Goal: Task Accomplishment & Management: Manage account settings

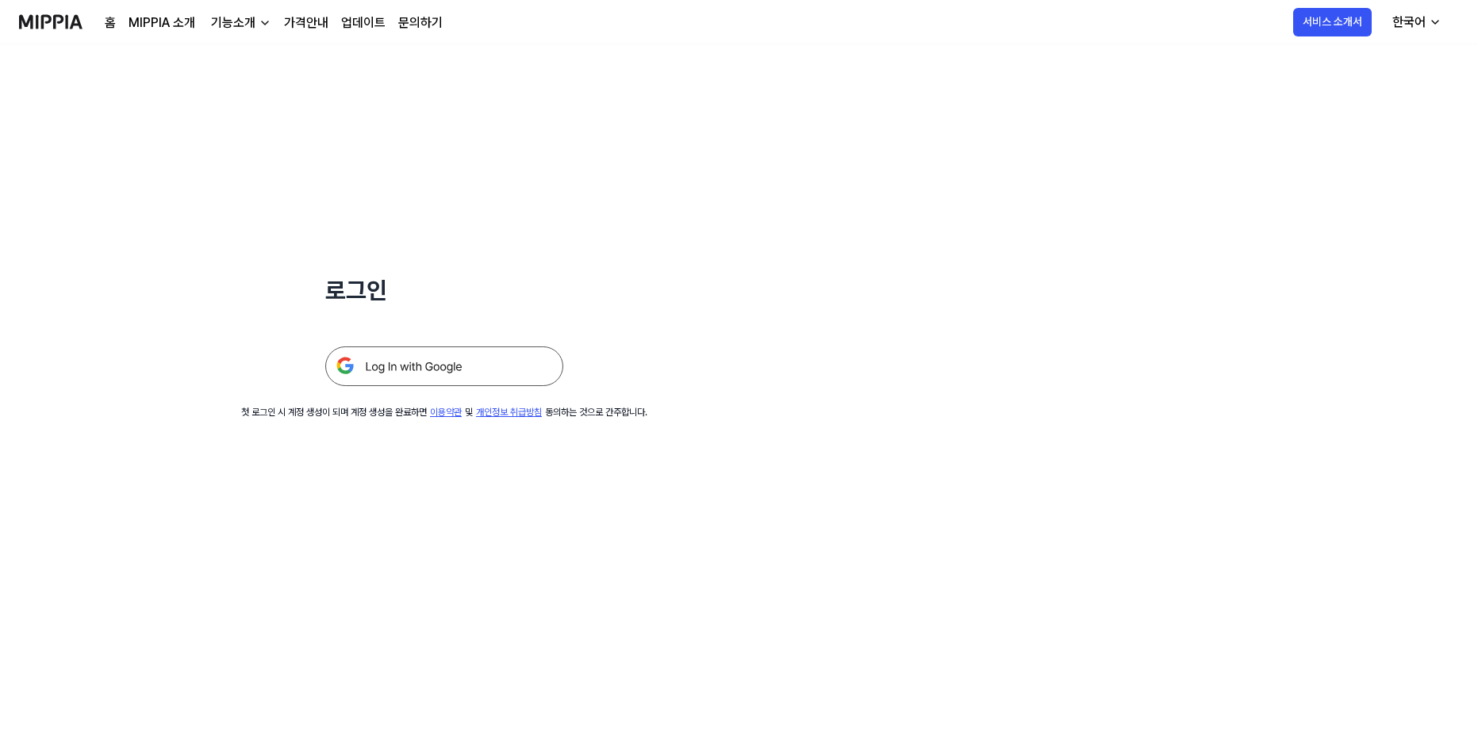
click at [537, 520] on div "로그인 첫 로그인 시 계정 생성이 되며 계정 생성을 완료하면 이용약관 및 개인정보 취급방침 동의하는 것으로 간주합니다." at bounding box center [739, 393] width 1478 height 698
click at [448, 362] on img at bounding box center [444, 367] width 238 height 40
click at [51, 20] on img at bounding box center [50, 22] width 63 height 44
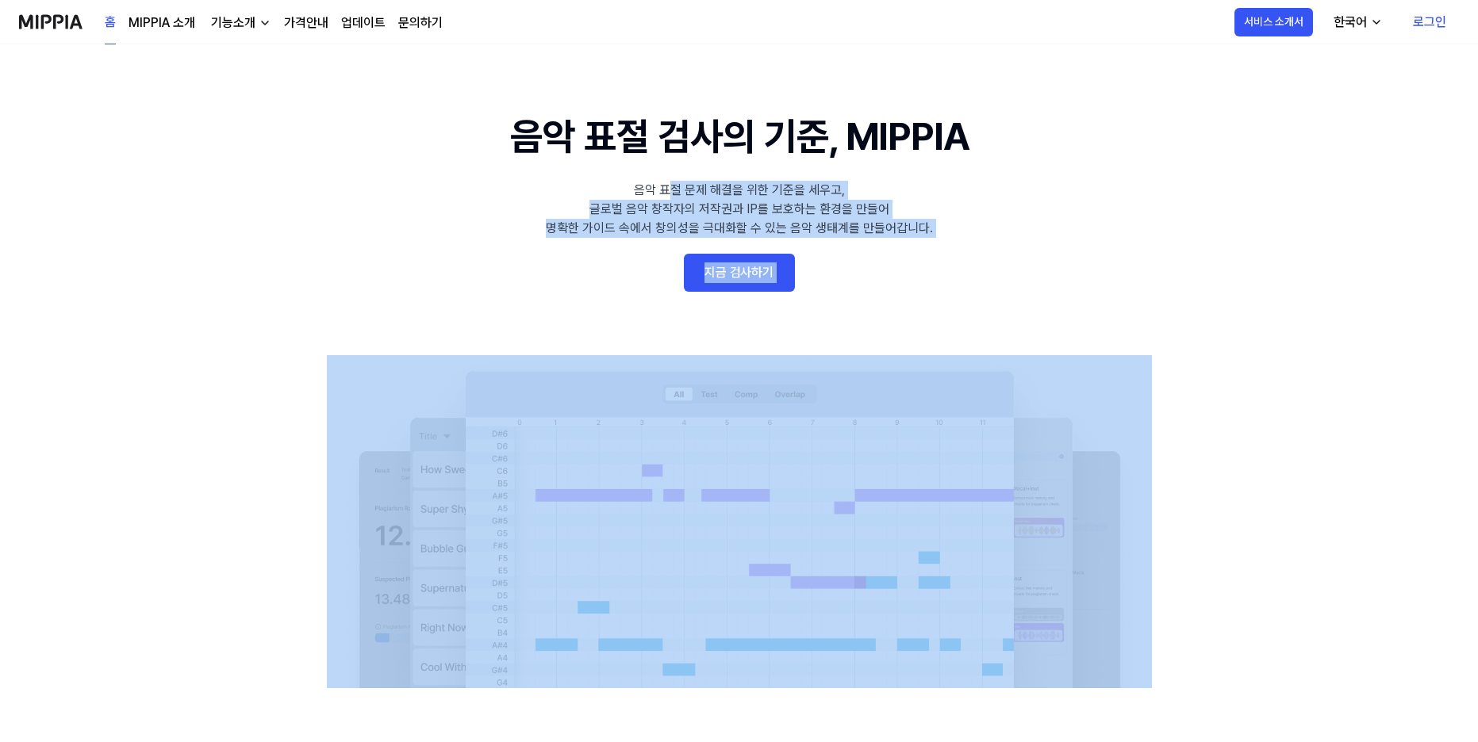
drag, startPoint x: 784, startPoint y: 209, endPoint x: 1052, endPoint y: 262, distance: 273.1
click at [1034, 259] on 배너 "음악 표절 검사의 기준, MIPPIA 음악 표절 문제 해결을 위한 기준을 세우고, 글로벌 음악 창작자의 저작권과 IP를 보호하는 환경을 만들어…" at bounding box center [739, 398] width 1142 height 581
click at [1114, 274] on 배너 "음악 표절 검사의 기준, MIPPIA 음악 표절 문제 해결을 위한 기준을 세우고, 글로벌 음악 창작자의 저작권과 IP를 보호하는 환경을 만들어…" at bounding box center [739, 398] width 1142 height 581
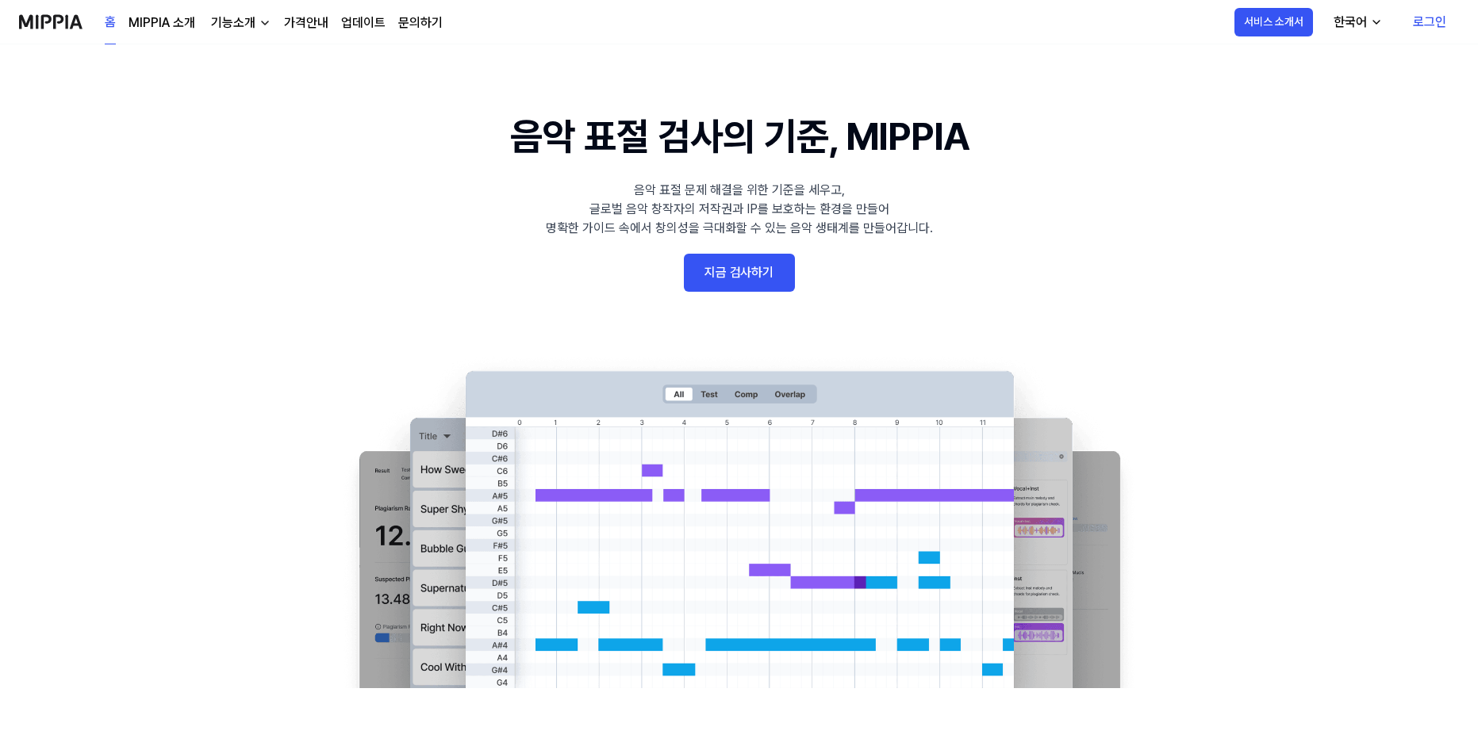
click at [1441, 12] on link "로그인" at bounding box center [1429, 22] width 59 height 44
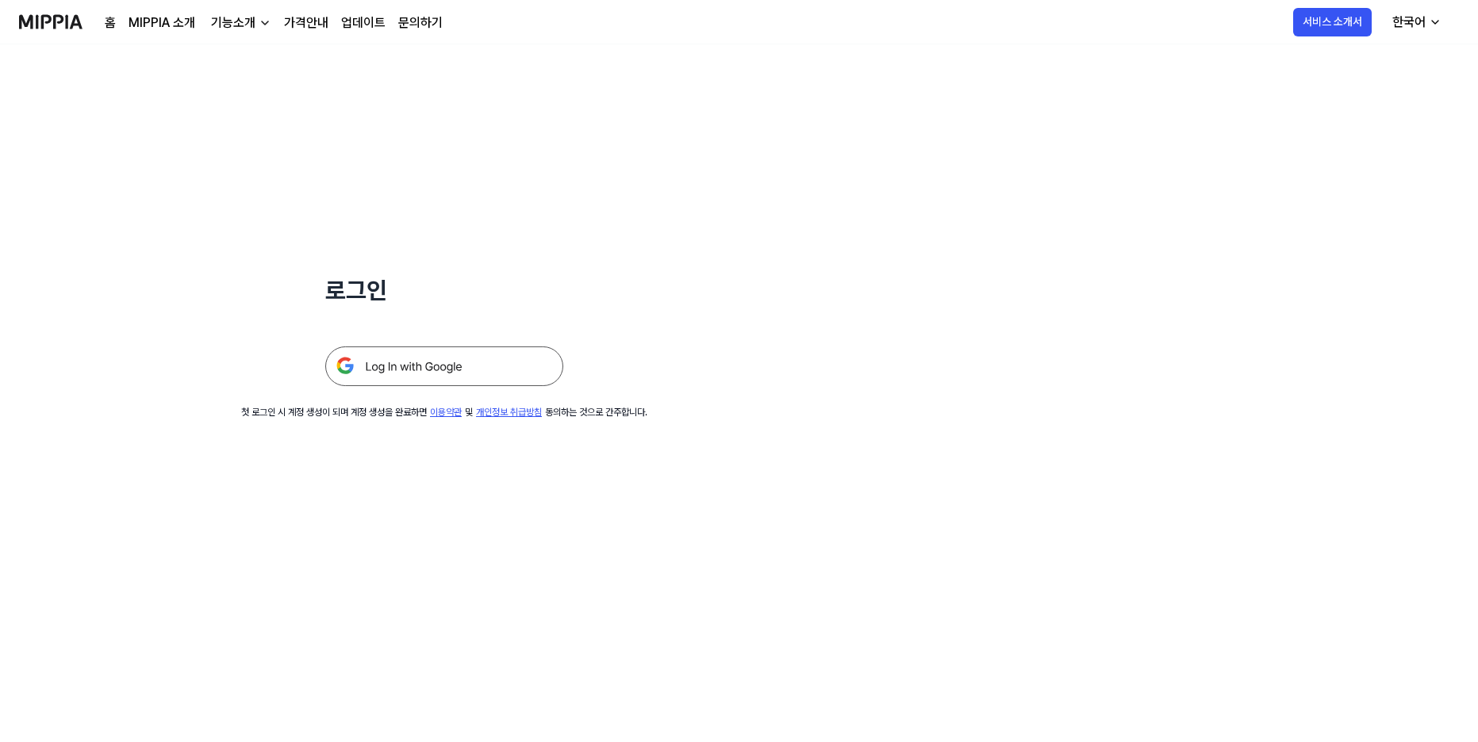
click at [439, 362] on img at bounding box center [444, 367] width 238 height 40
